Goal: Information Seeking & Learning: Find specific fact

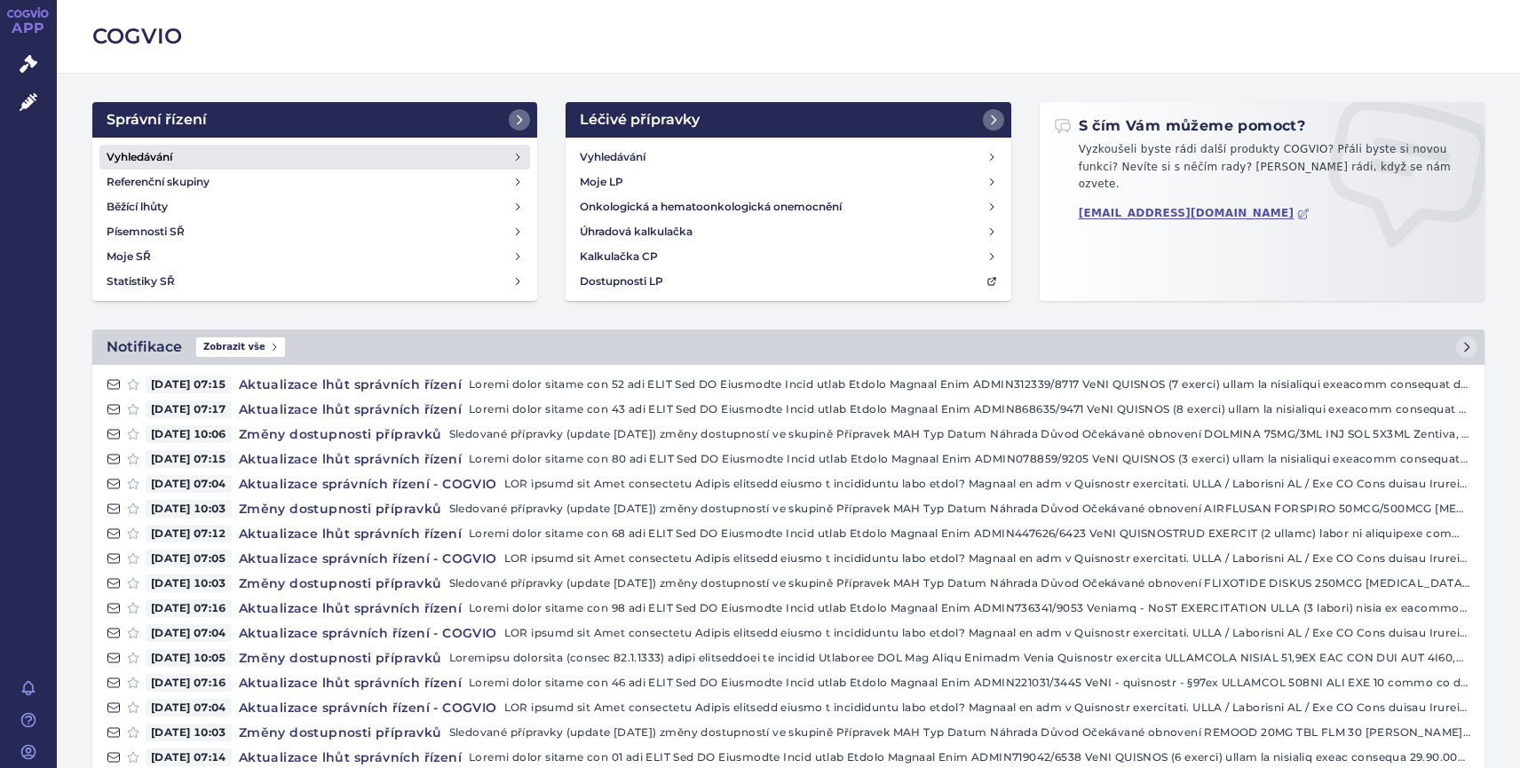
click at [147, 159] on h4 "Vyhledávání" at bounding box center [140, 157] width 66 height 18
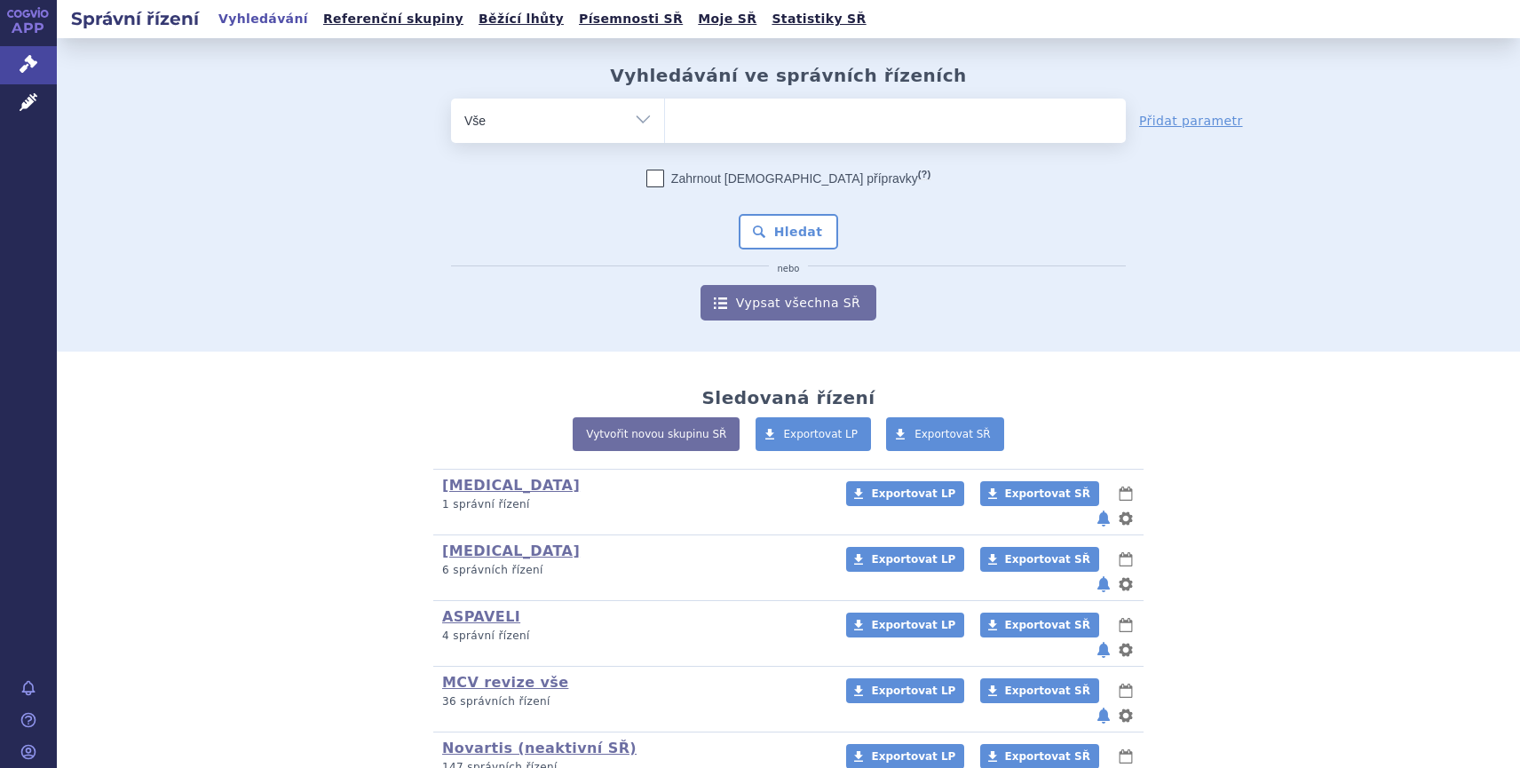
click at [730, 115] on ul at bounding box center [895, 117] width 461 height 37
click at [665, 115] on select at bounding box center [664, 120] width 1 height 44
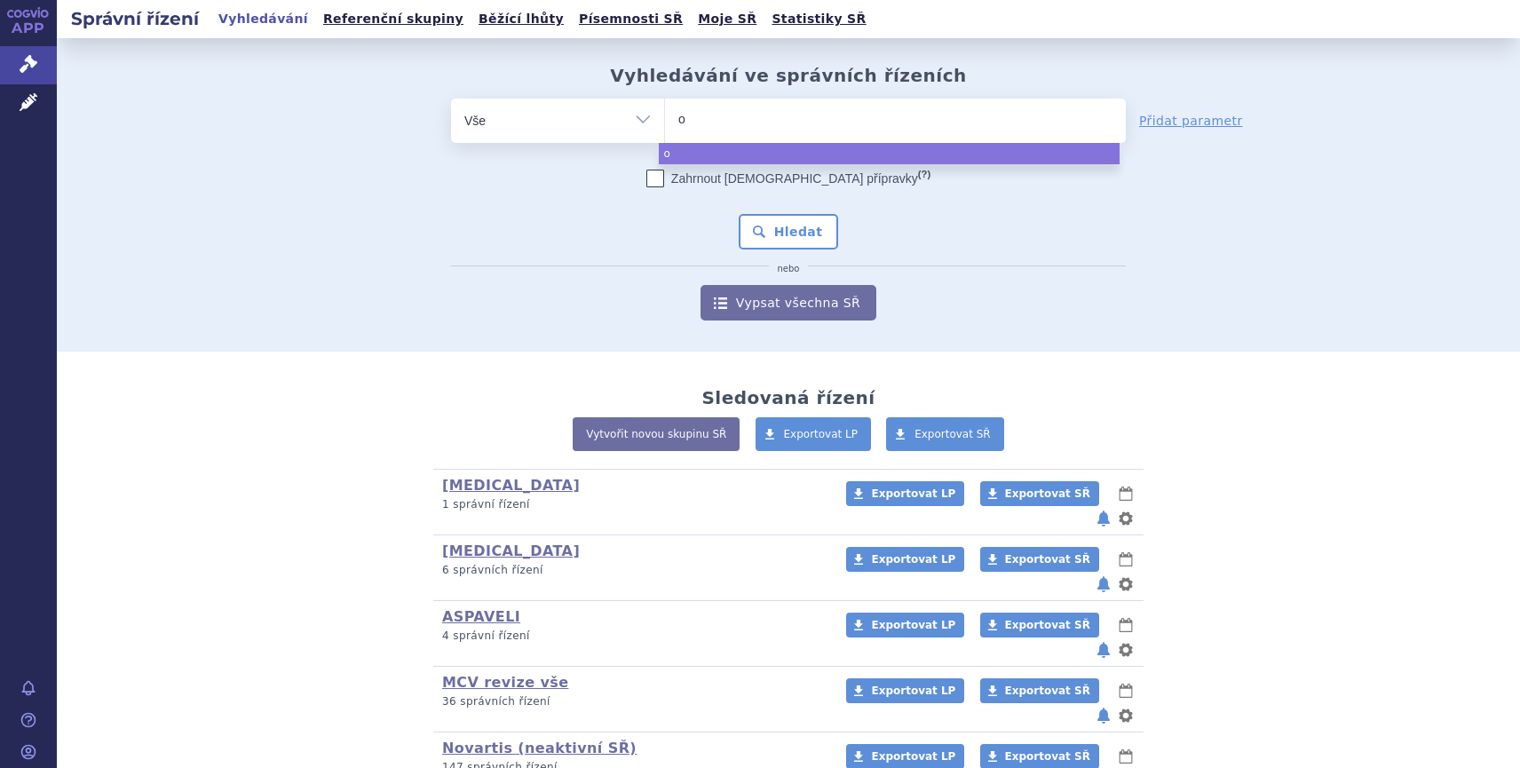
type input "op"
type input "opdu"
type input "opdua"
type input "opdual"
type input "opduala"
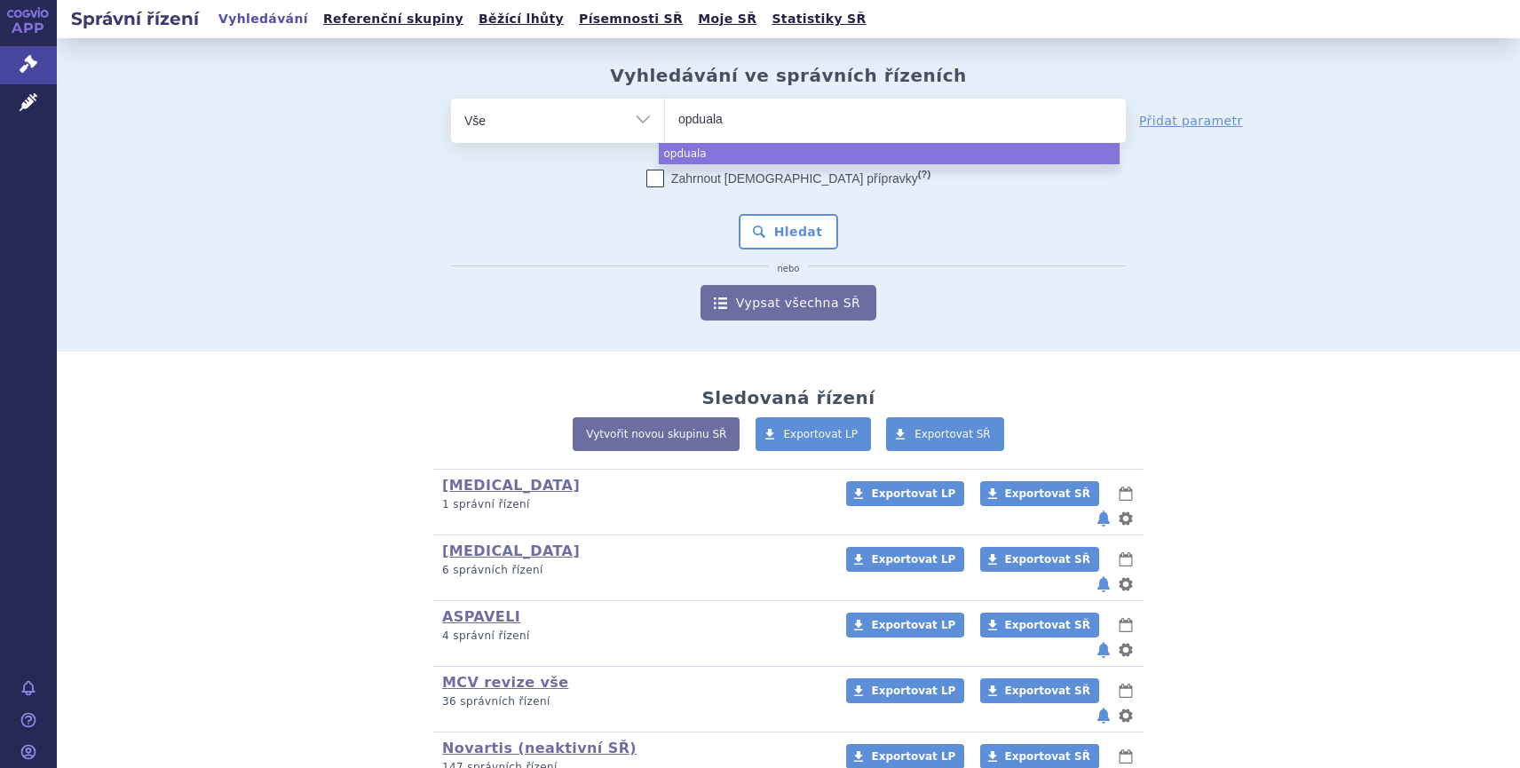
type input "opdualag"
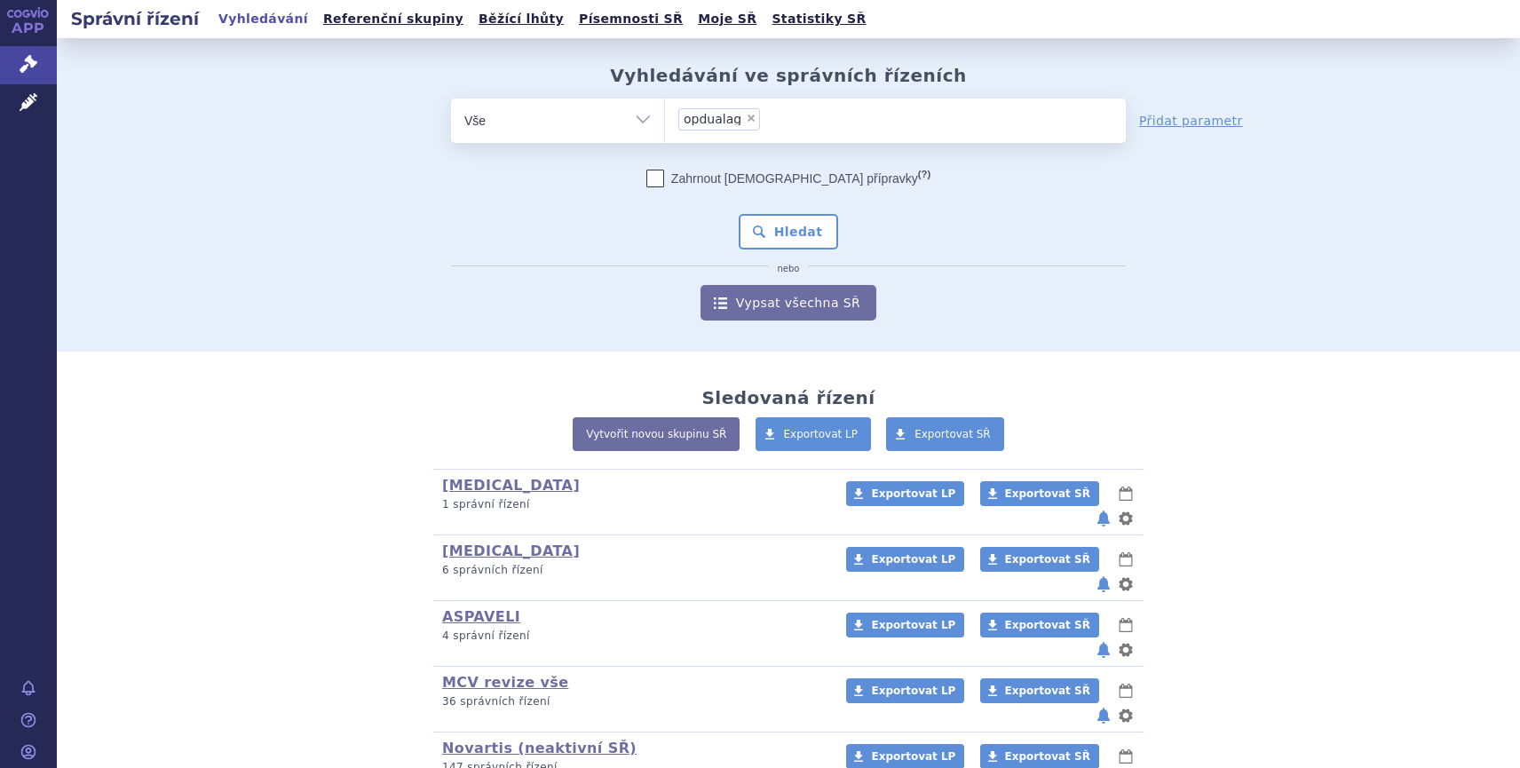
select select "opdualag"
click at [782, 232] on button "Hledat" at bounding box center [789, 232] width 100 height 36
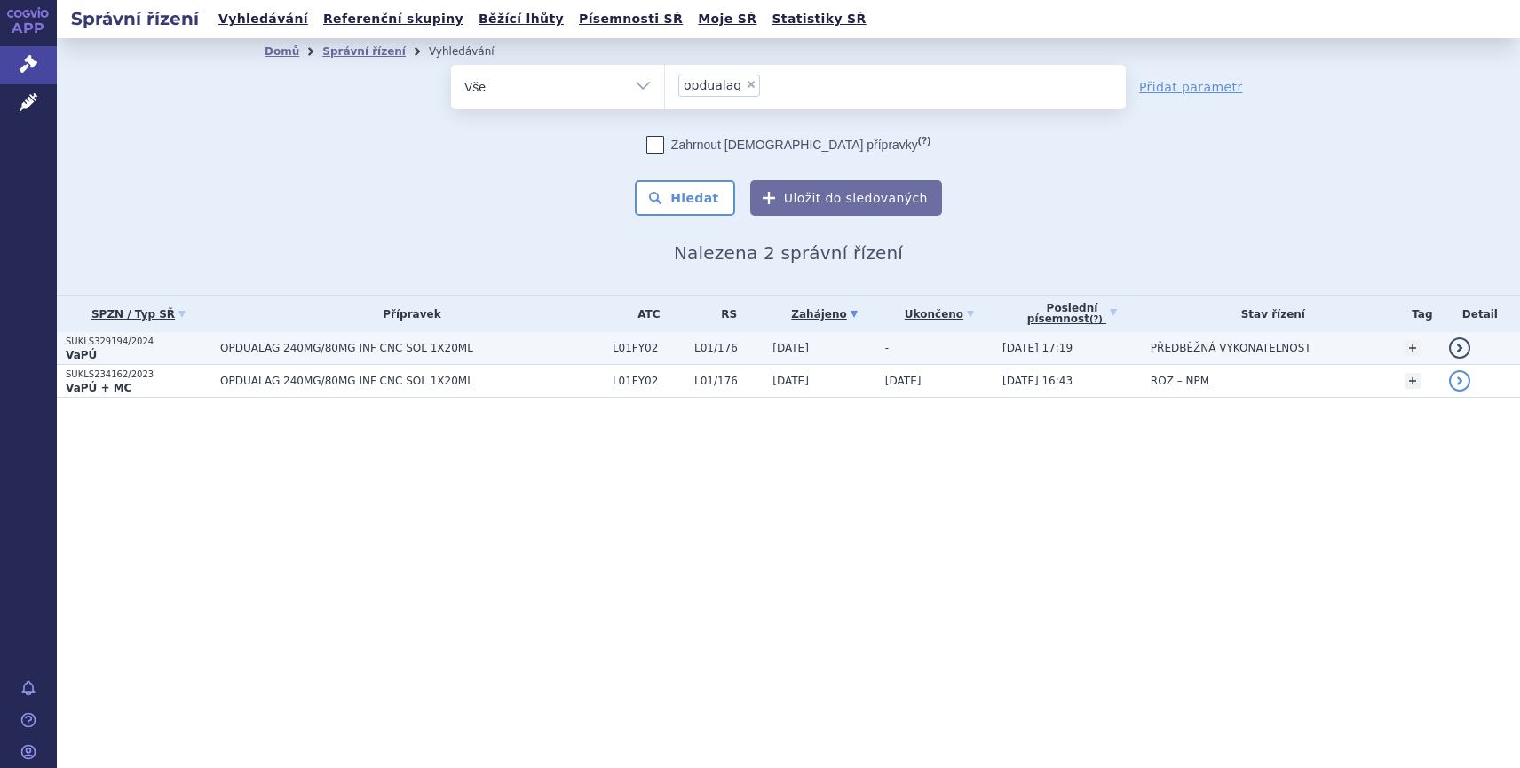
click at [91, 352] on strong "VaPÚ" at bounding box center [81, 355] width 31 height 12
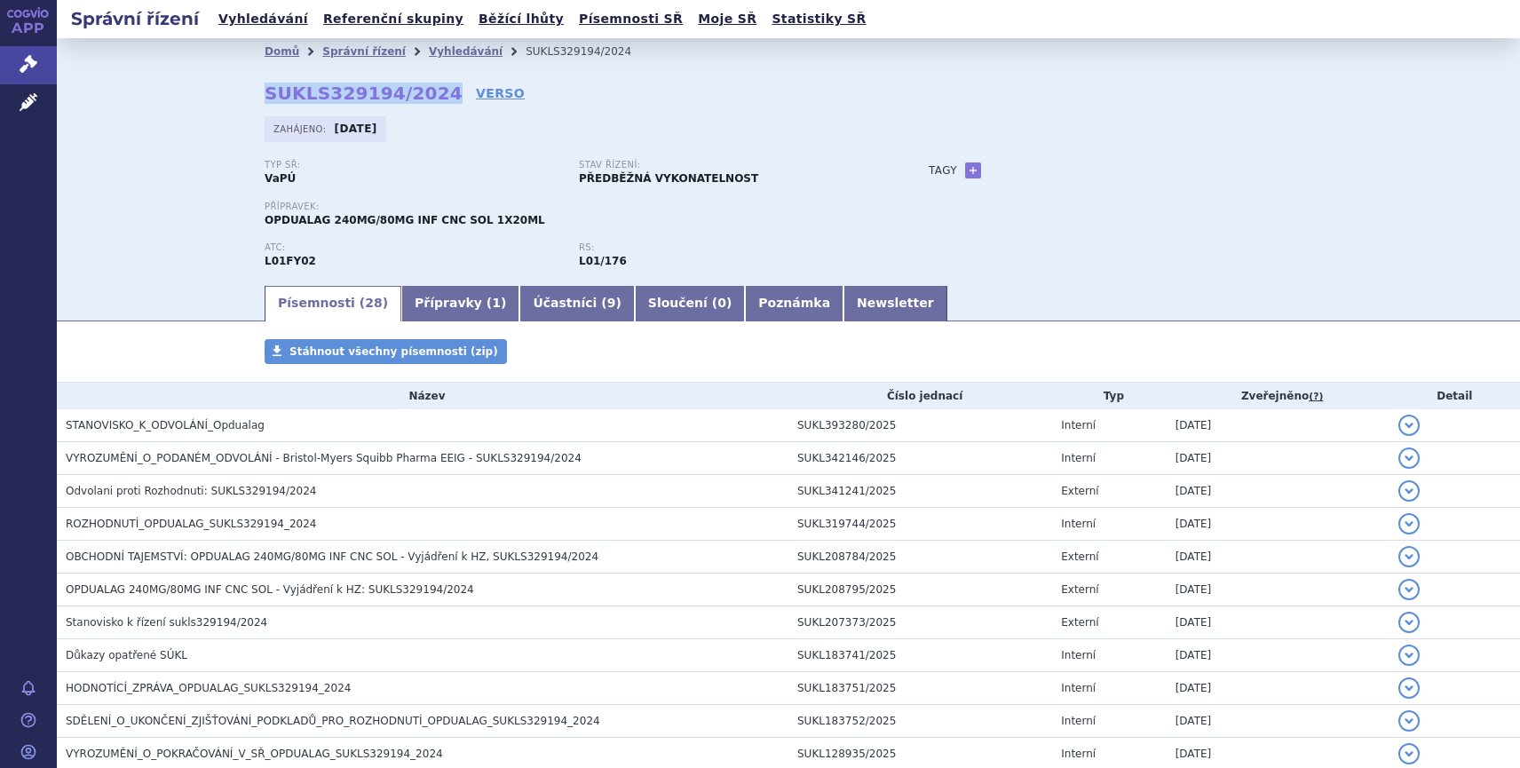
drag, startPoint x: 260, startPoint y: 91, endPoint x: 422, endPoint y: 84, distance: 161.8
click at [422, 84] on strong "SUKLS329194/2024" at bounding box center [364, 93] width 198 height 21
copy strong "SUKLS329194/2024"
